Goal: Information Seeking & Learning: Learn about a topic

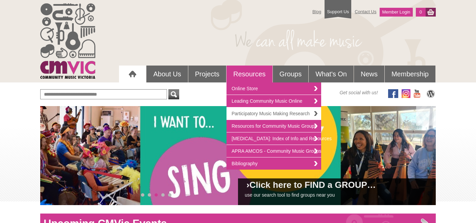
click at [285, 114] on link "Participatory Music Making Research" at bounding box center [274, 114] width 95 height 13
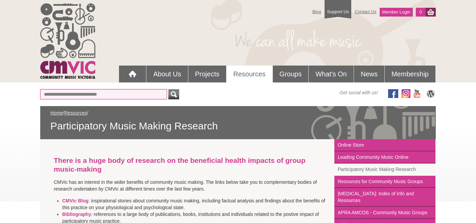
click at [85, 92] on input "text" at bounding box center [103, 94] width 127 height 10
type input "*"
type input "****"
click at [175, 93] on div "submit" at bounding box center [174, 94] width 8 height 10
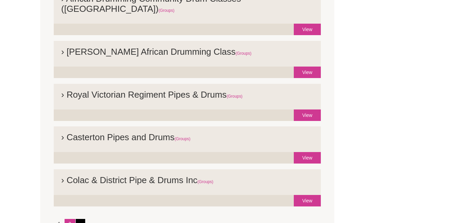
scroll to position [428, 0]
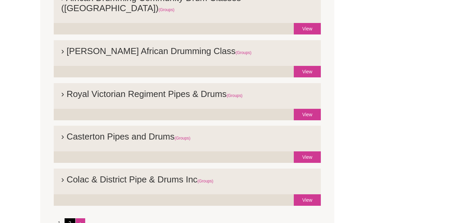
click at [68, 219] on link "2" at bounding box center [70, 223] width 11 height 9
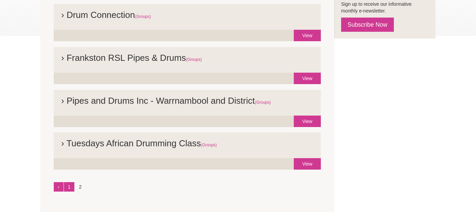
scroll to position [169, 0]
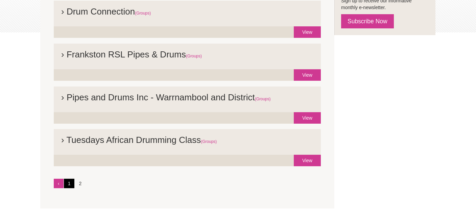
click at [69, 182] on link "1" at bounding box center [69, 183] width 11 height 9
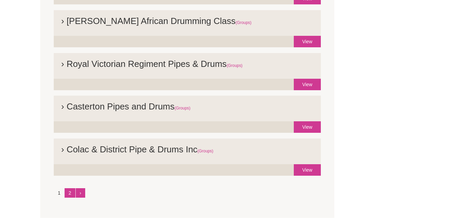
scroll to position [460, 0]
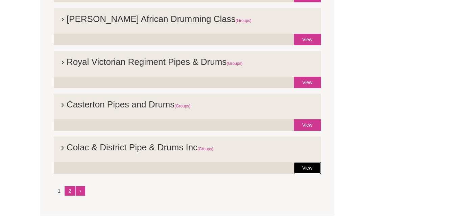
click at [313, 162] on link "View" at bounding box center [307, 168] width 27 height 12
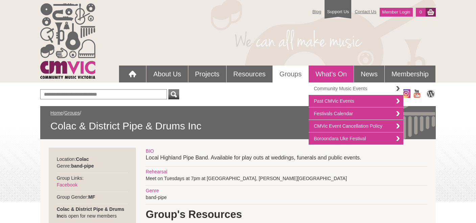
click at [339, 89] on link "Community Music Events" at bounding box center [356, 89] width 95 height 13
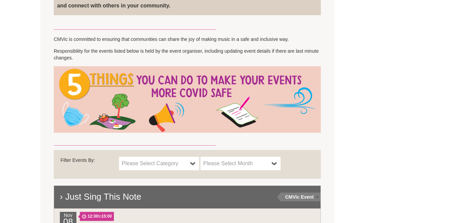
scroll to position [305, 0]
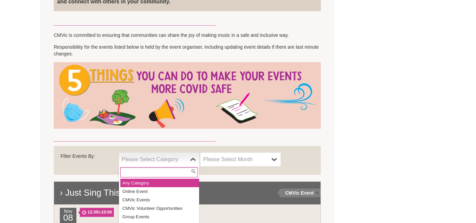
click at [192, 160] on b at bounding box center [192, 160] width 5 height 14
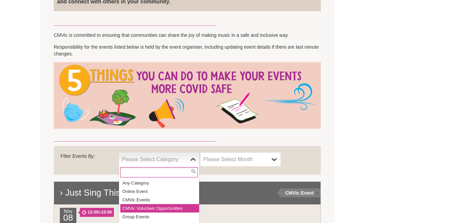
click at [156, 210] on li "CMVic Volunteer Opportunities" at bounding box center [159, 208] width 79 height 8
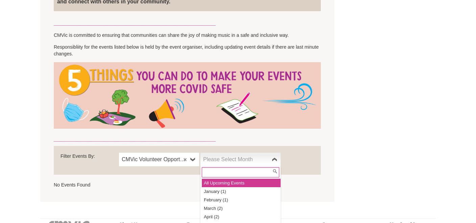
click at [275, 160] on b at bounding box center [274, 160] width 5 height 14
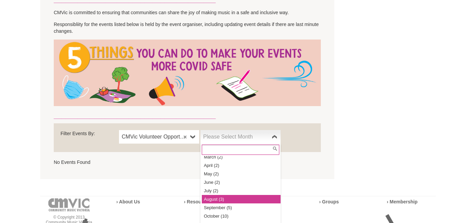
scroll to position [331, 0]
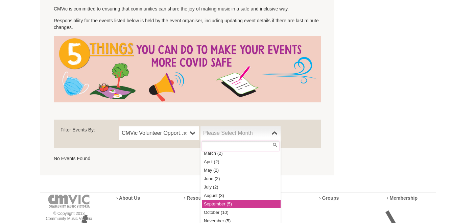
click at [230, 205] on li "September (5)" at bounding box center [241, 204] width 79 height 8
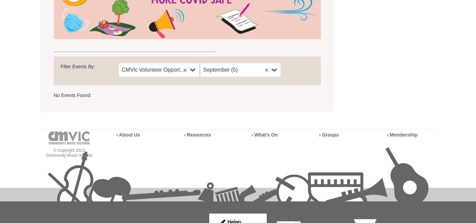
scroll to position [415, 0]
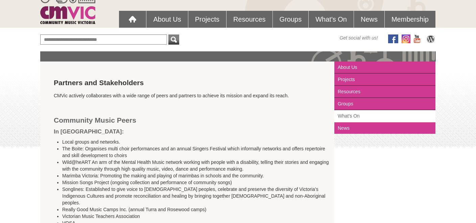
scroll to position [55, 0]
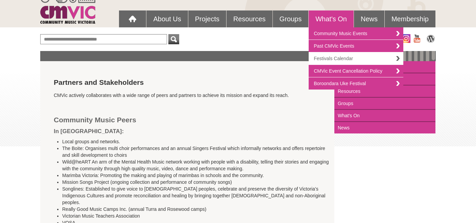
click at [374, 60] on link "Festivals Calendar" at bounding box center [356, 58] width 95 height 13
click at [396, 58] on link "Festivals Calendar" at bounding box center [356, 58] width 95 height 13
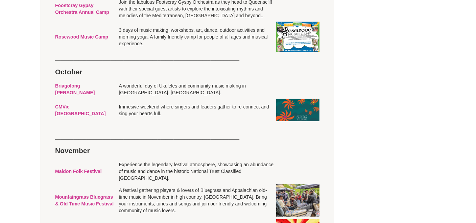
scroll to position [1122, 0]
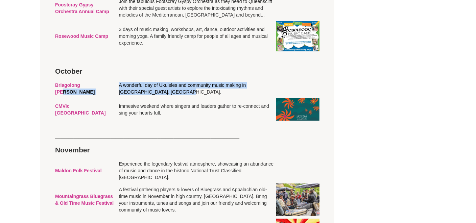
drag, startPoint x: 108, startPoint y: 121, endPoint x: 144, endPoint y: 132, distance: 37.4
click at [144, 97] on tr "Briagolong Uke Muster A wonderful day of Ukuleles and community music making in…" at bounding box center [187, 89] width 267 height 16
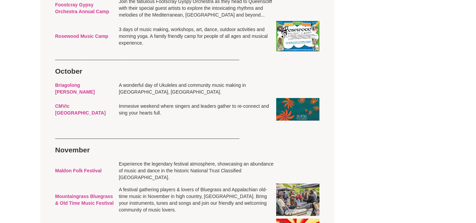
click at [202, 122] on td "Immesive weekend where singers and leaders gather to re-connect and sing your h…" at bounding box center [196, 109] width 158 height 25
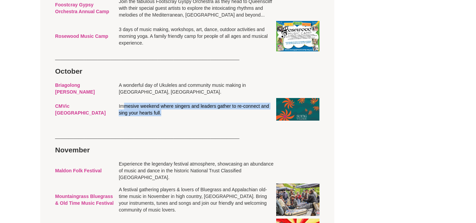
drag, startPoint x: 155, startPoint y: 153, endPoint x: 128, endPoint y: 151, distance: 27.2
click at [117, 122] on td "Immesive weekend where singers and leaders gather to re-connect and sing your h…" at bounding box center [196, 109] width 158 height 25
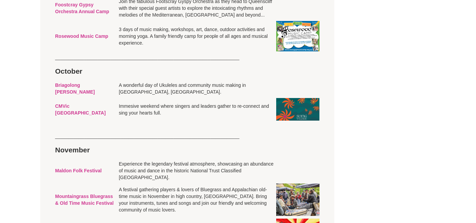
click at [194, 132] on td at bounding box center [196, 126] width 158 height 9
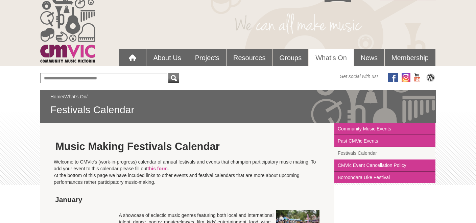
scroll to position [0, 0]
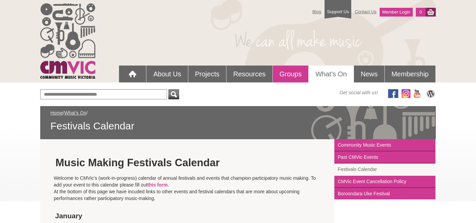
click at [286, 67] on link "Groups" at bounding box center [291, 74] width 36 height 17
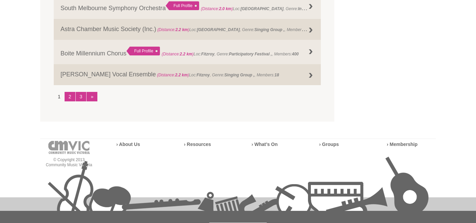
scroll to position [985, 0]
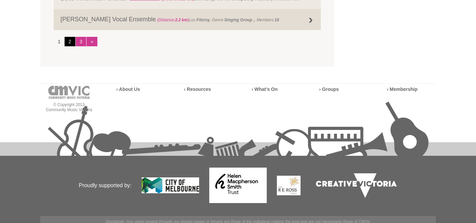
click at [70, 40] on link "2" at bounding box center [70, 41] width 11 height 9
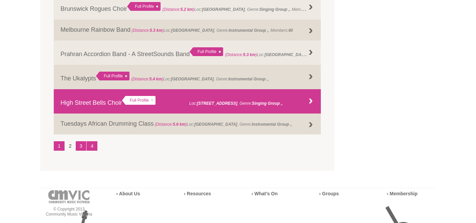
scroll to position [880, 0]
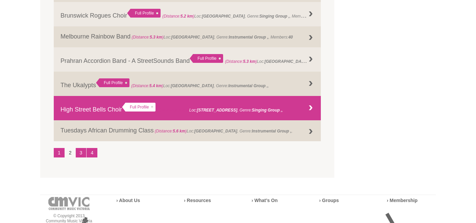
click at [310, 108] on div at bounding box center [311, 108] width 14 height 14
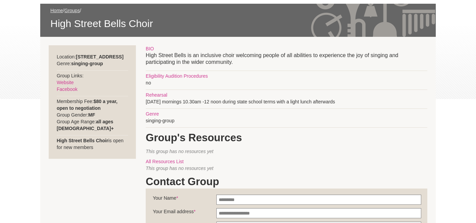
scroll to position [105, 0]
